Goal: Task Accomplishment & Management: Manage account settings

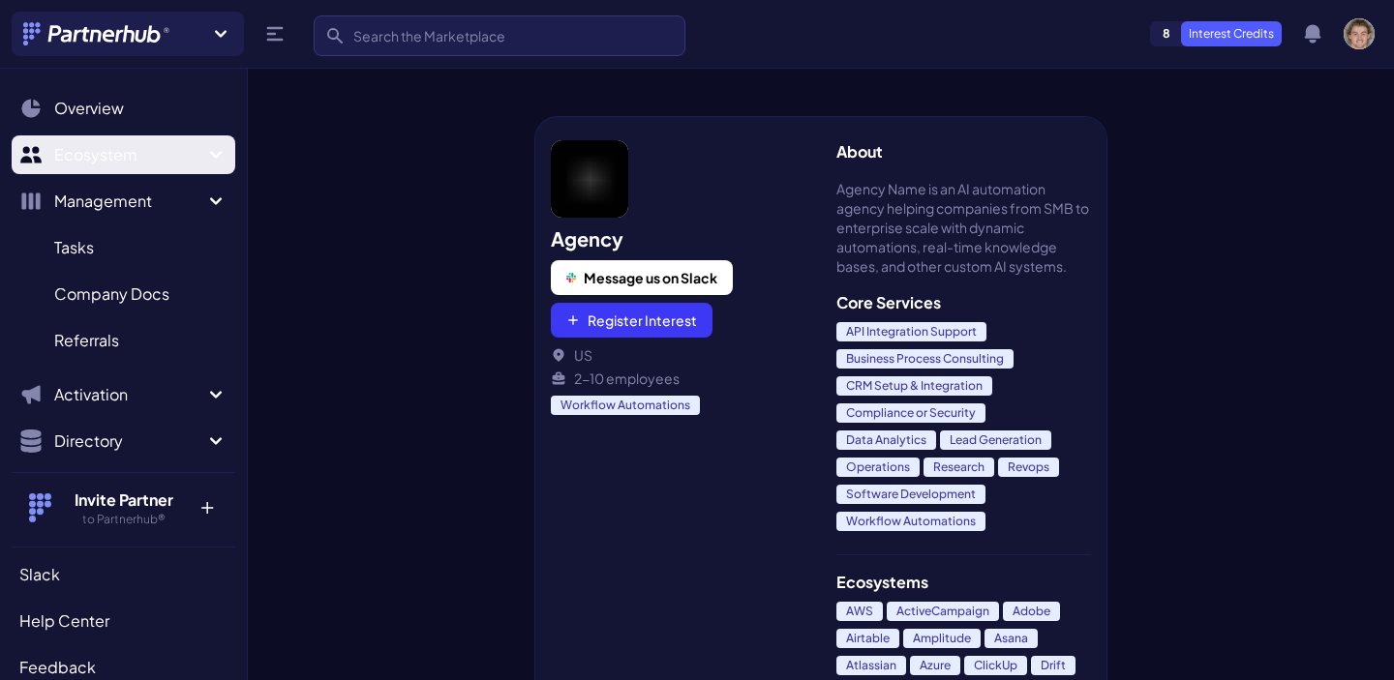
click at [202, 163] on span "Ecosystem" at bounding box center [129, 154] width 150 height 23
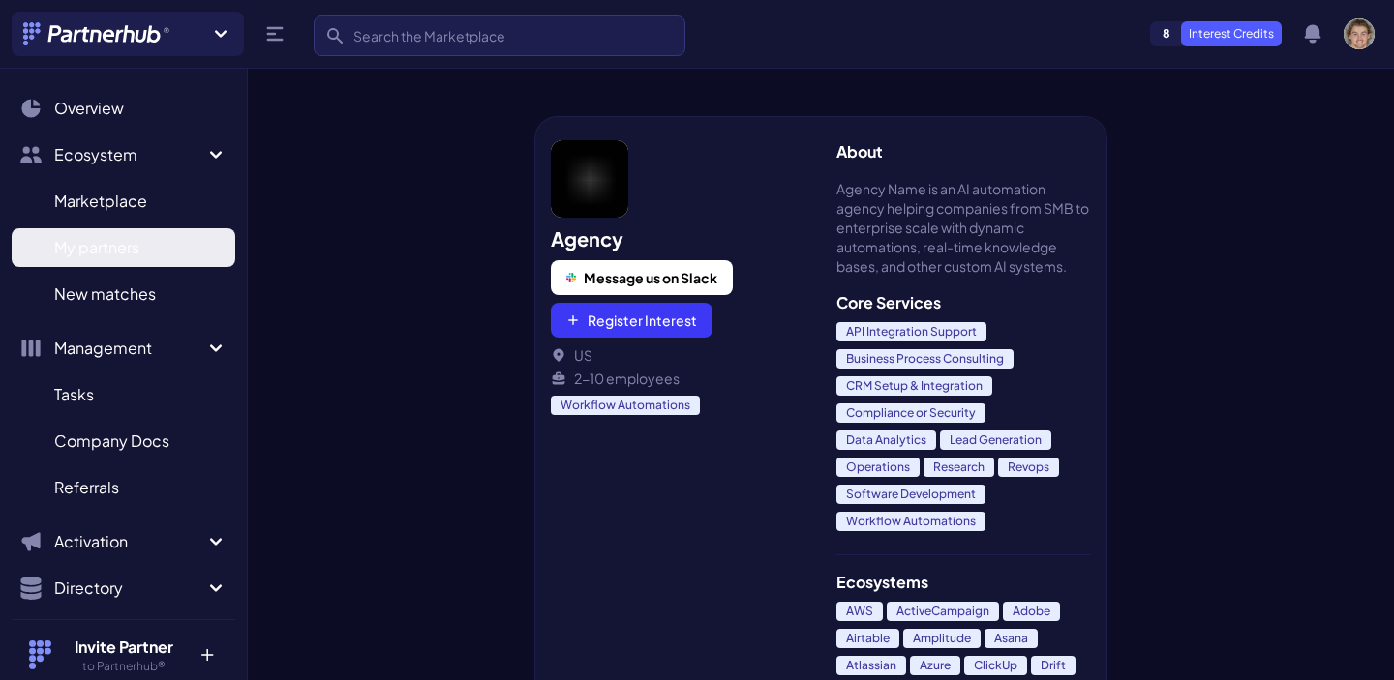
click at [117, 253] on span "My partners" at bounding box center [96, 247] width 85 height 23
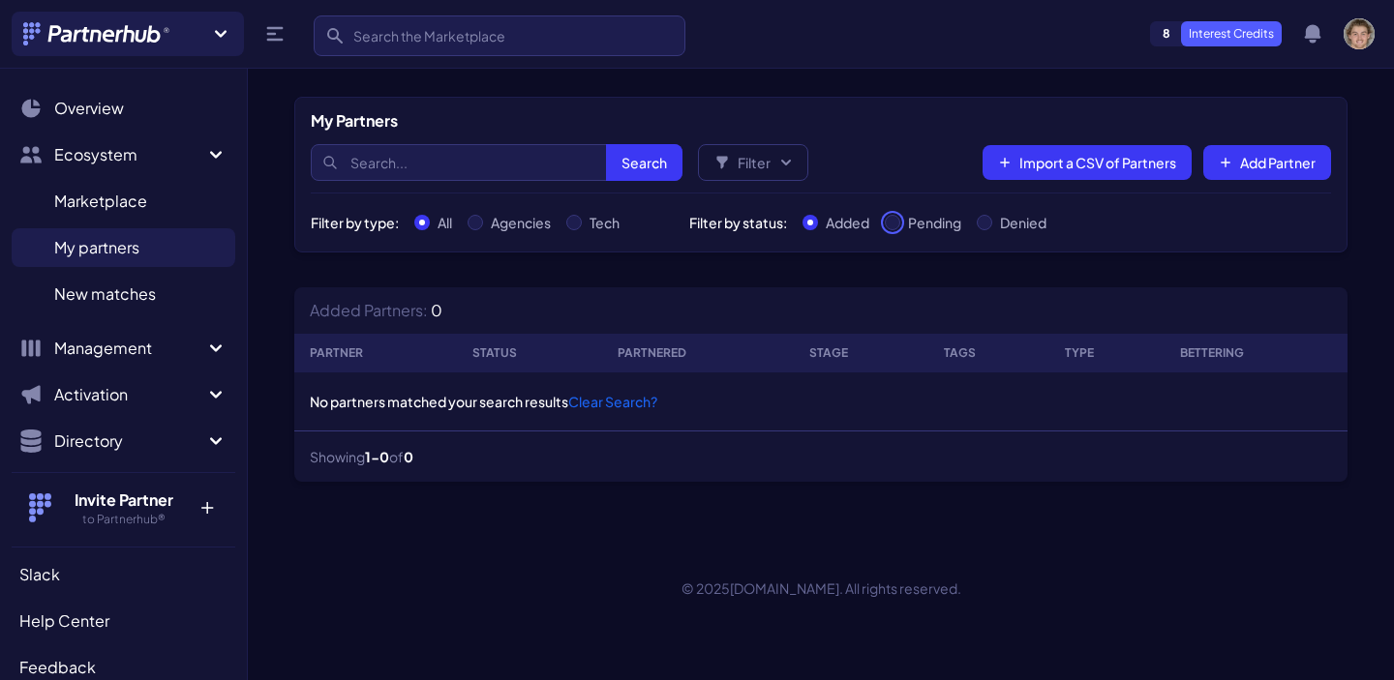
click at [894, 220] on input "Pending" at bounding box center [892, 222] width 15 height 15
radio input "true"
